Goal: Transaction & Acquisition: Obtain resource

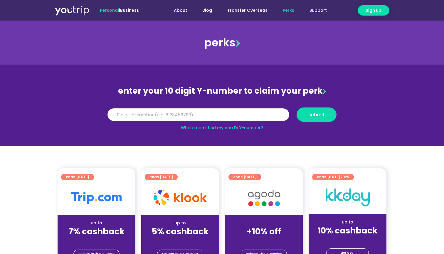
click at [209, 113] on input "Y Number" at bounding box center [198, 114] width 182 height 13
type input "8175328385"
click at [322, 114] on span "submit" at bounding box center [316, 114] width 16 height 4
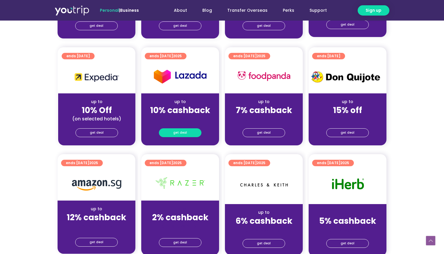
scroll to position [238, 0]
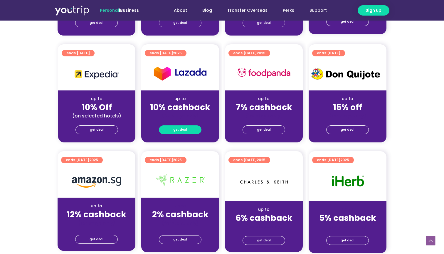
click at [189, 127] on link "get deal" at bounding box center [180, 129] width 43 height 9
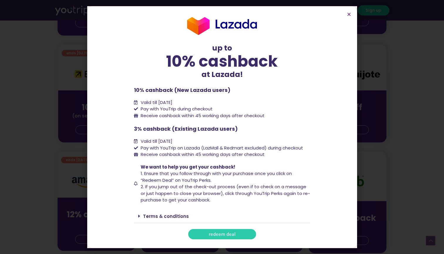
click at [234, 235] on span "redeem deal" at bounding box center [222, 234] width 27 height 4
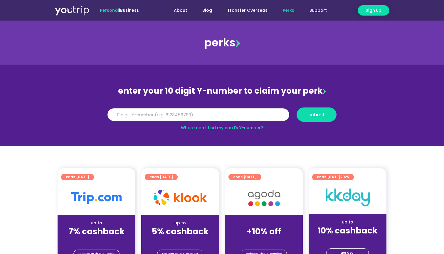
click at [215, 116] on input "Y Number" at bounding box center [198, 114] width 182 height 13
type input "8175328385"
click at [320, 115] on span "submit" at bounding box center [316, 114] width 16 height 4
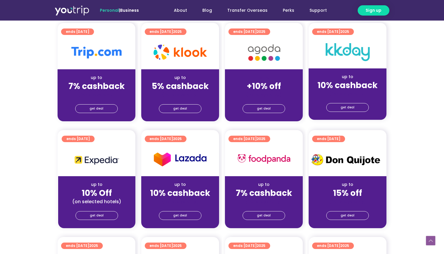
scroll to position [159, 0]
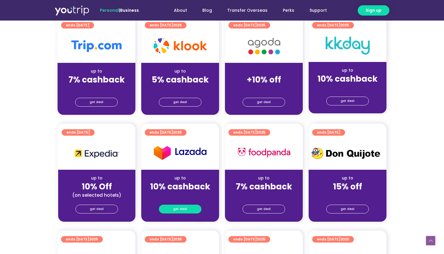
click at [185, 207] on span "get deal" at bounding box center [180, 209] width 14 height 8
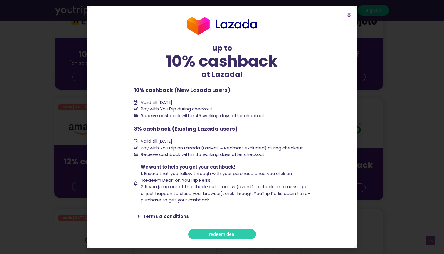
scroll to position [290, 3]
click at [215, 234] on span "redeem deal" at bounding box center [222, 234] width 27 height 4
